Goal: Find specific page/section: Find specific page/section

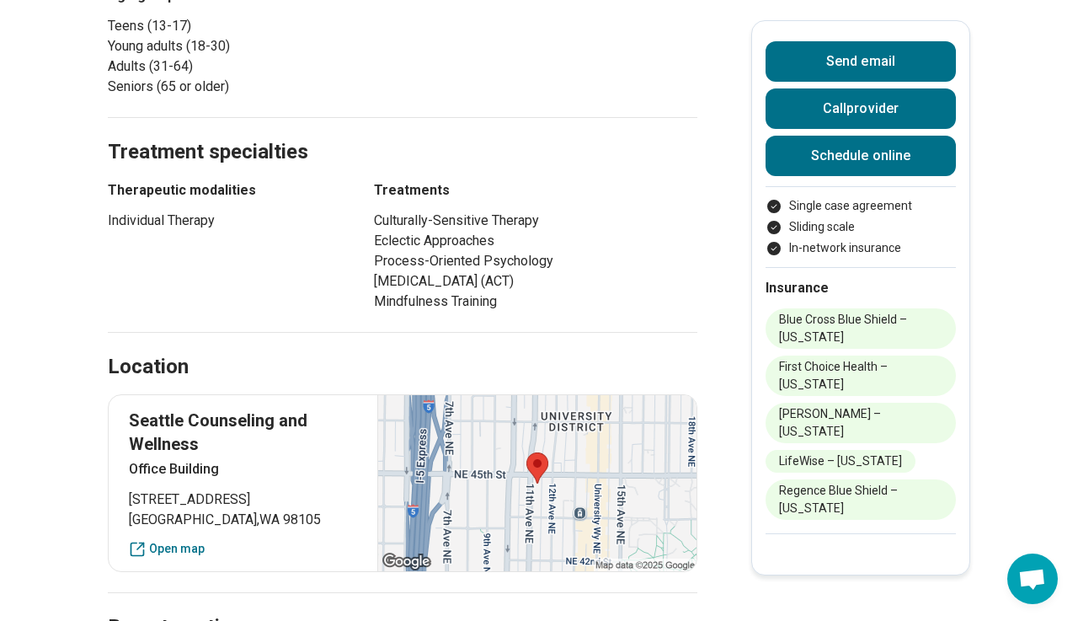
scroll to position [832, 0]
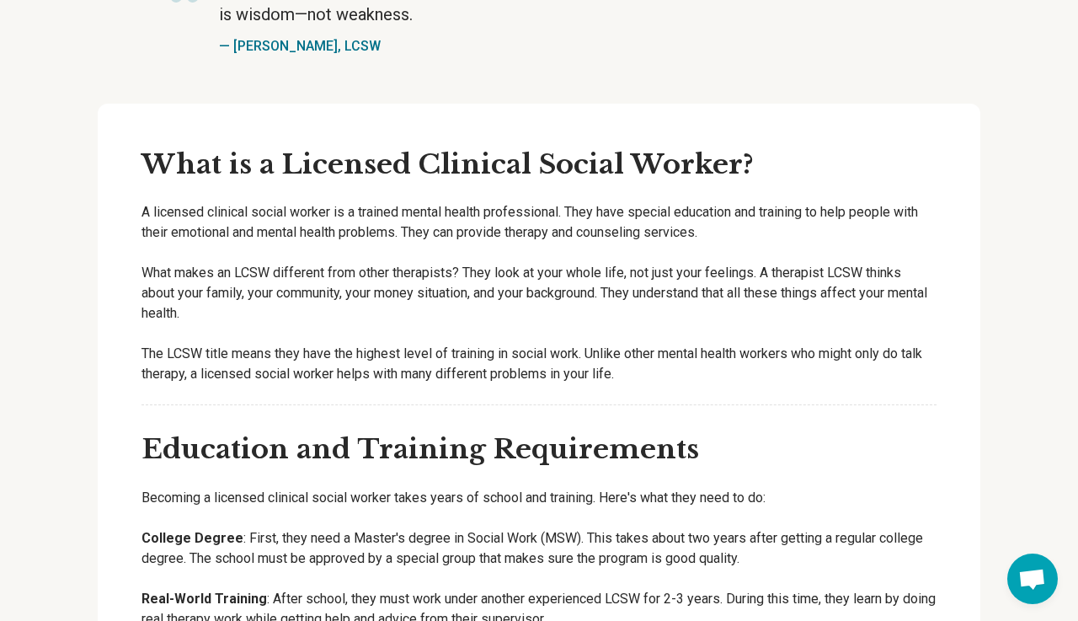
scroll to position [1892, 0]
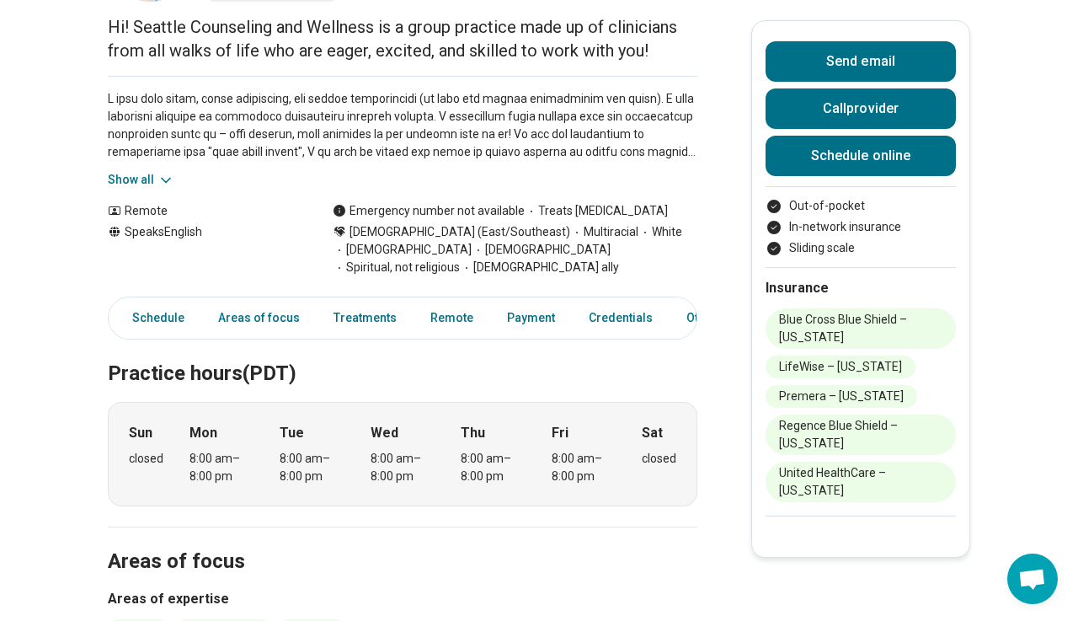
scroll to position [178, 0]
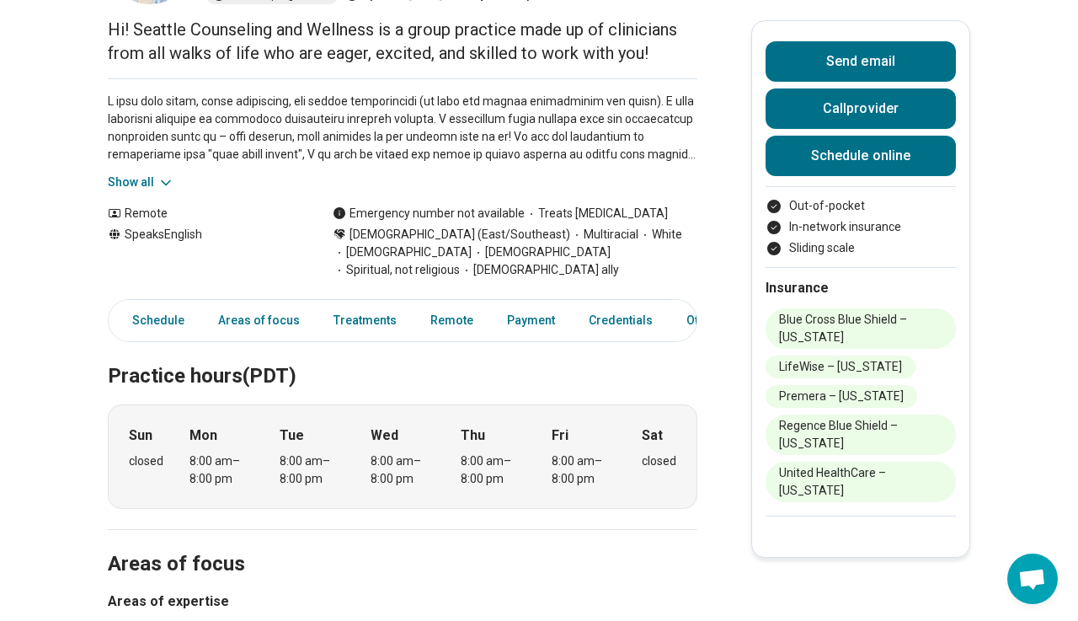
click at [157, 180] on icon at bounding box center [165, 182] width 17 height 17
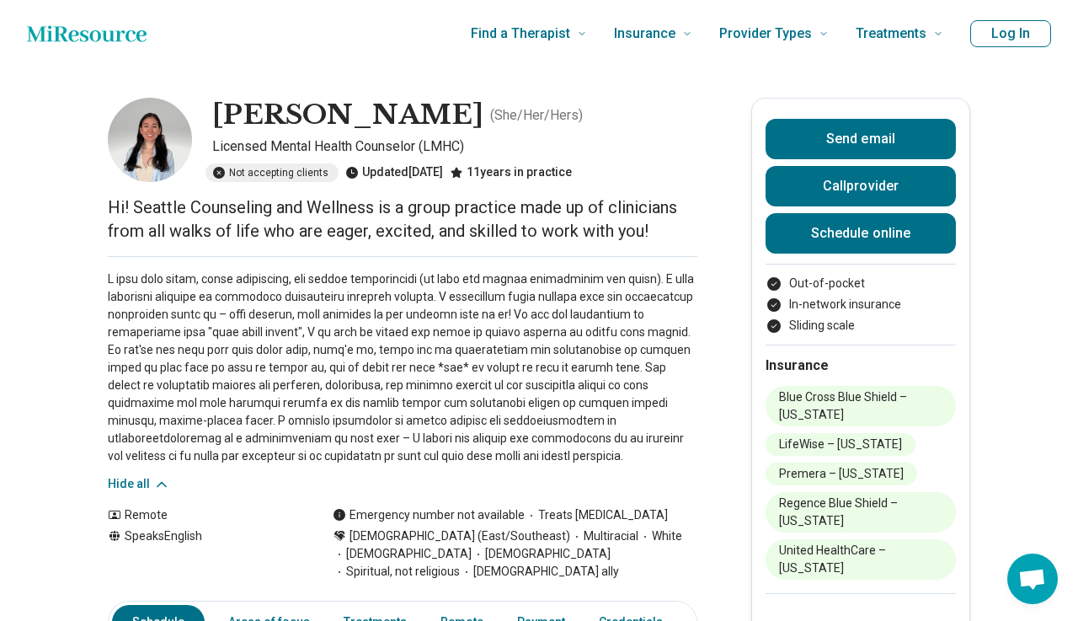
scroll to position [0, 0]
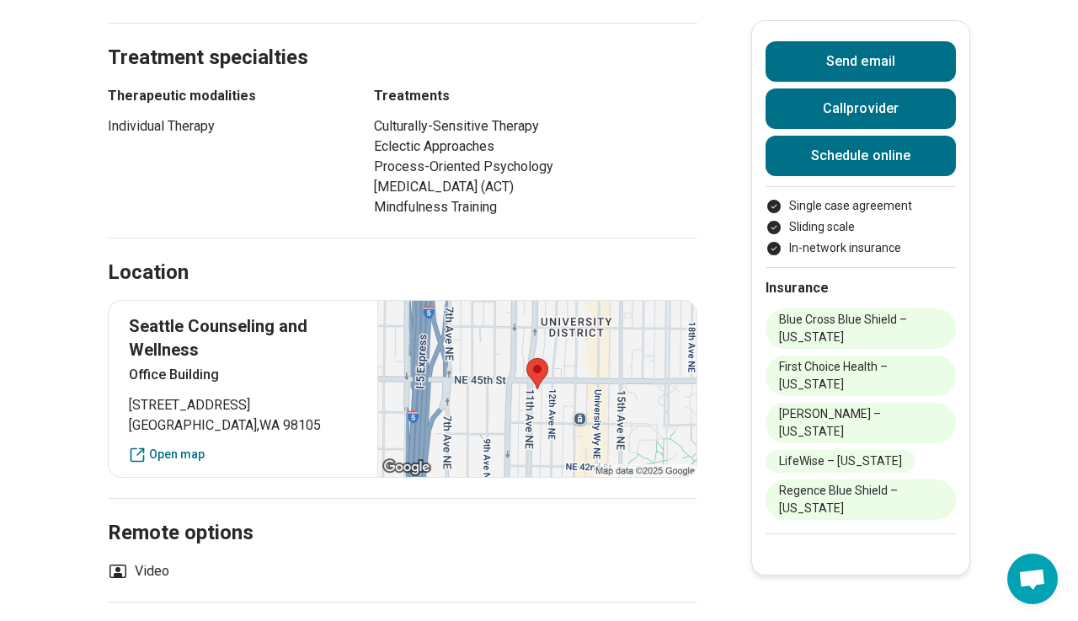
scroll to position [933, 0]
